Goal: Transaction & Acquisition: Download file/media

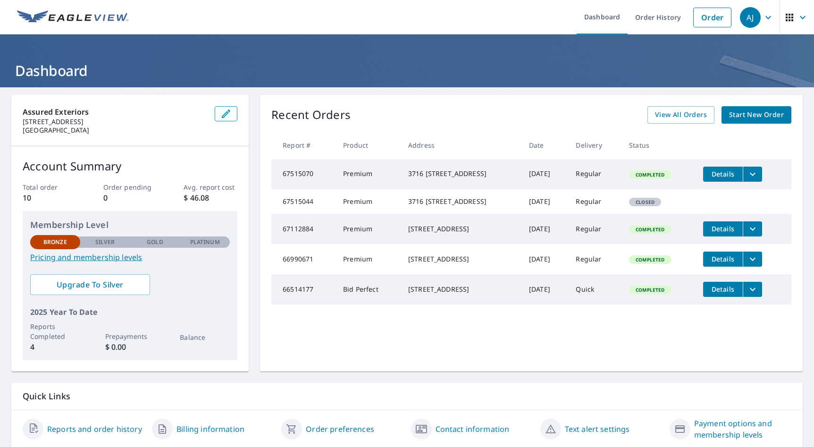
click at [712, 174] on span "Details" at bounding box center [723, 173] width 28 height 9
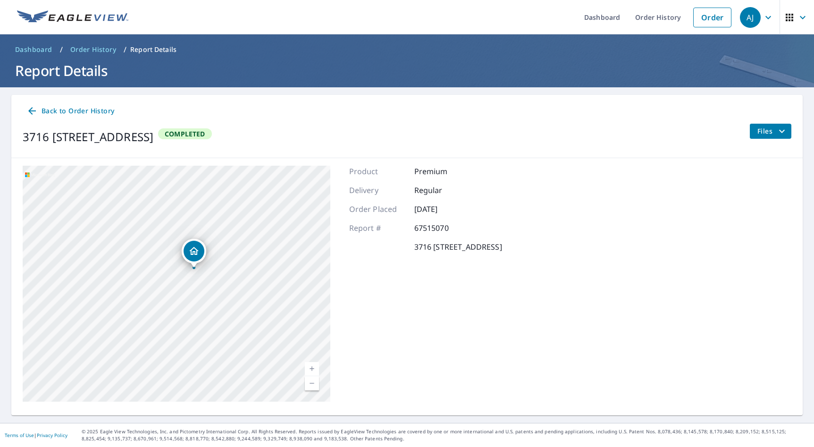
click at [502, 314] on div "Product Premium Delivery Regular Order Placed [DATE] Report # 67515070 3716 [GE…" at bounding box center [425, 284] width 153 height 236
click at [211, 136] on span "Completed" at bounding box center [184, 133] width 51 height 9
click at [151, 52] on p "Report Details" at bounding box center [153, 49] width 46 height 9
click at [151, 49] on p "Report Details" at bounding box center [153, 49] width 46 height 9
click at [73, 53] on span "Order History" at bounding box center [93, 49] width 46 height 9
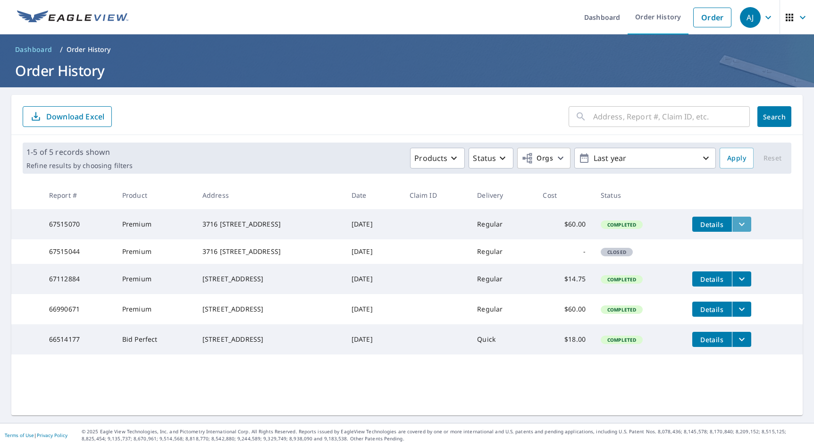
click at [745, 225] on icon "filesDropdownBtn-67515070" at bounding box center [742, 224] width 6 height 3
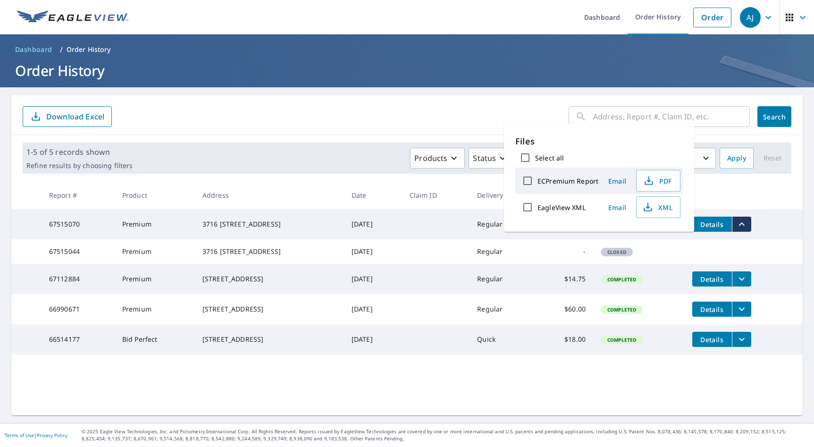
click at [714, 230] on button "Details" at bounding box center [712, 224] width 40 height 15
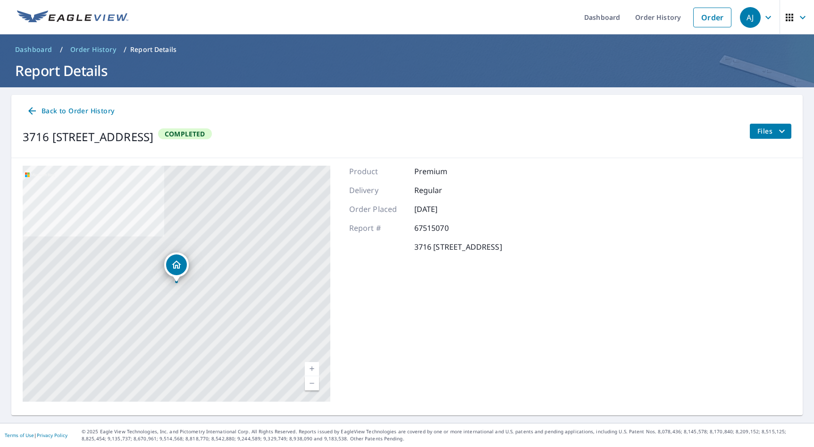
click at [709, 234] on div "3716 [GEOGRAPHIC_DATA][STREET_ADDRESS] A standard road map Aerial A detailed lo…" at bounding box center [407, 283] width 792 height 251
click at [773, 134] on span "Files" at bounding box center [773, 131] width 30 height 11
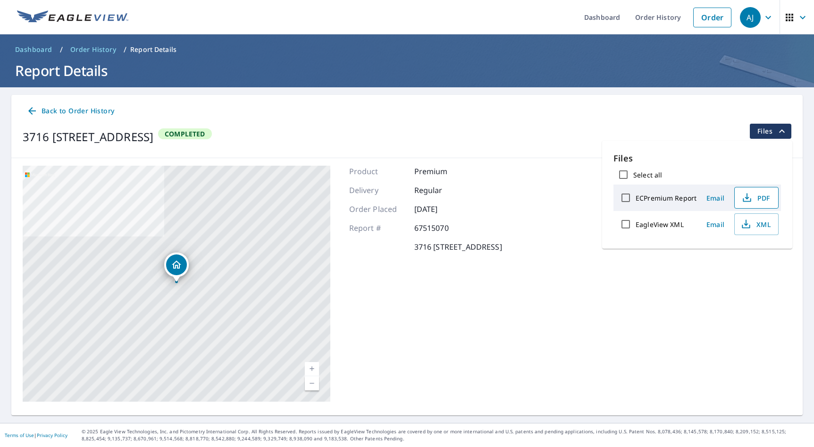
click at [757, 196] on span "PDF" at bounding box center [756, 197] width 30 height 11
click at [465, 342] on div "Product Premium Delivery Regular Order Placed [DATE] Report # 67515070 3716 [GE…" at bounding box center [425, 284] width 153 height 236
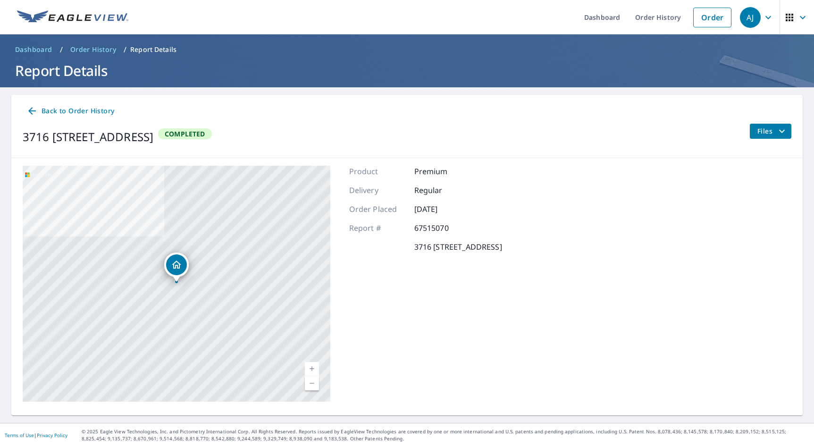
click at [465, 342] on div "Product Premium Delivery Regular Order Placed [DATE] Report # 67515070 3716 [GE…" at bounding box center [425, 284] width 153 height 236
